Goal: Task Accomplishment & Management: Manage account settings

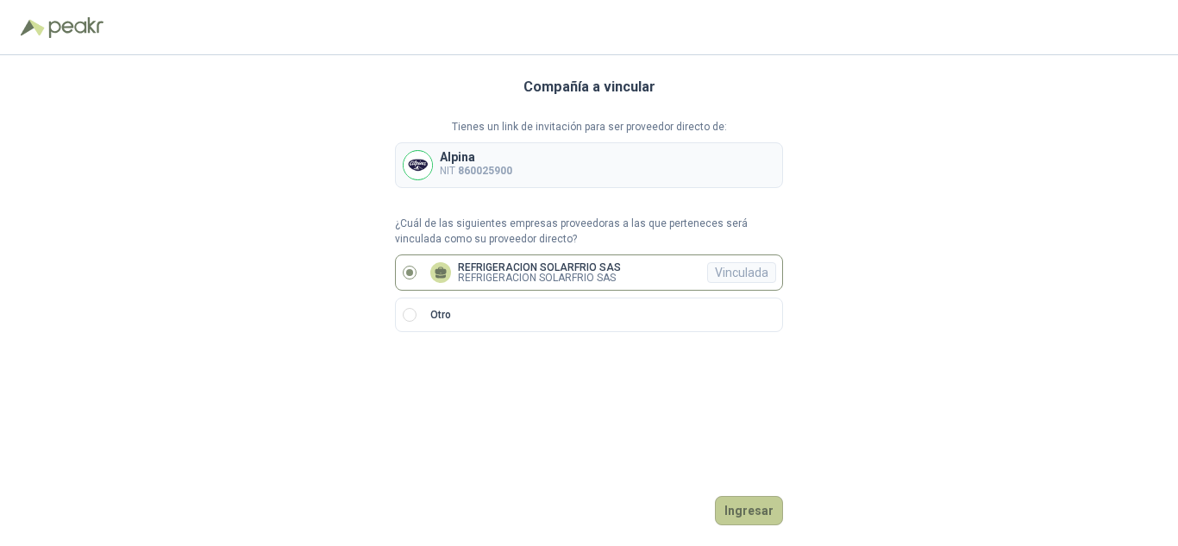
click at [749, 505] on button "Ingresar" at bounding box center [749, 510] width 68 height 29
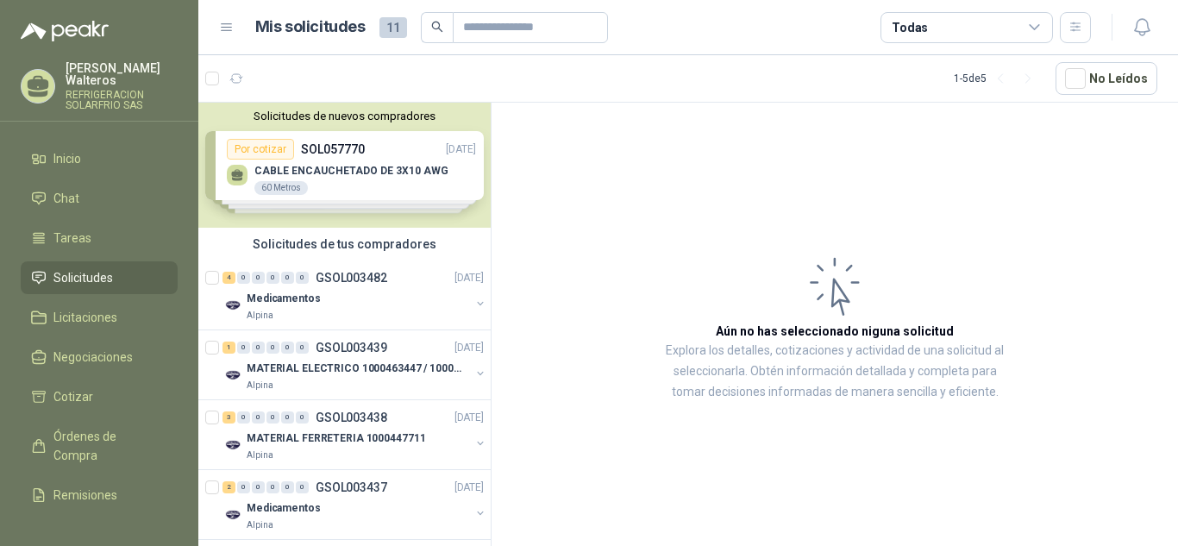
click at [81, 268] on span "Solicitudes" at bounding box center [82, 277] width 59 height 19
